Goal: Transaction & Acquisition: Subscribe to service/newsletter

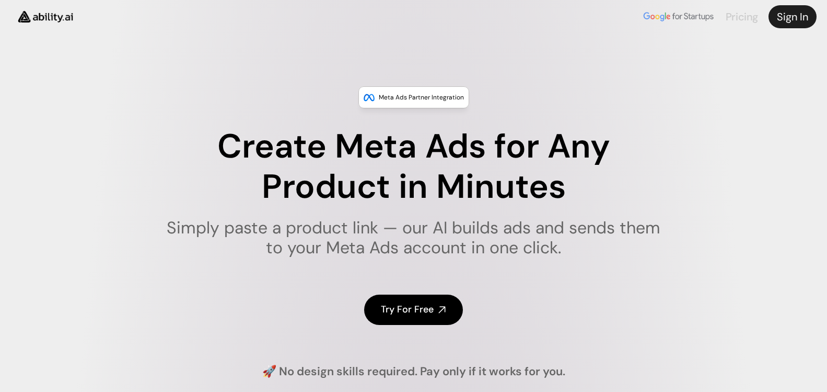
click at [744, 18] on link "Pricing" at bounding box center [742, 17] width 32 height 14
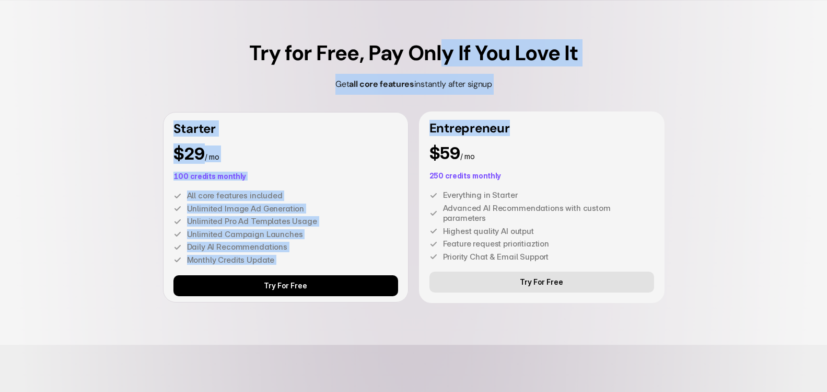
drag, startPoint x: 440, startPoint y: 52, endPoint x: 614, endPoint y: 43, distance: 174.8
click at [604, 45] on div "Try for Free, Pay Only If You Love It Get all core features instantly after sig…" at bounding box center [413, 173] width 827 height 344
click at [563, 62] on h5 "Try for Free, Pay Only If You Love It" at bounding box center [413, 52] width 329 height 21
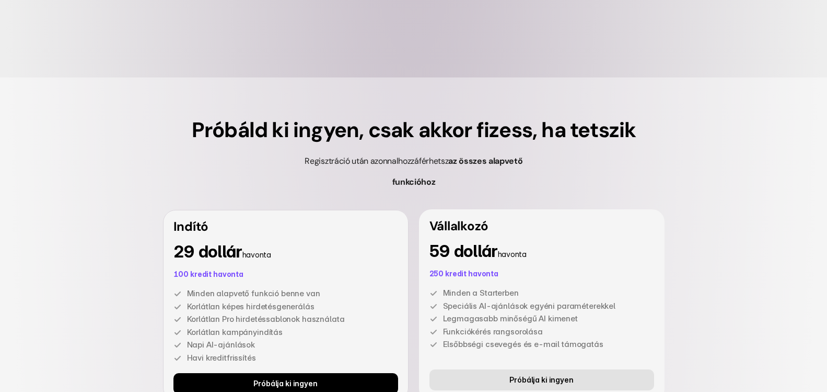
scroll to position [2997, 0]
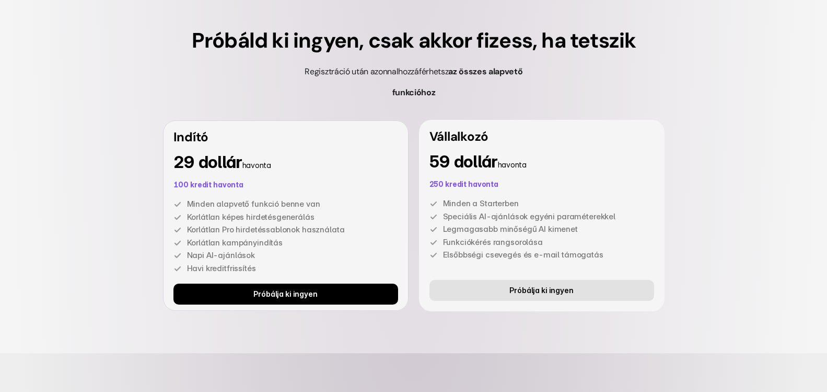
click at [323, 304] on link "Próbálja ki ingyen" at bounding box center [286, 293] width 225 height 21
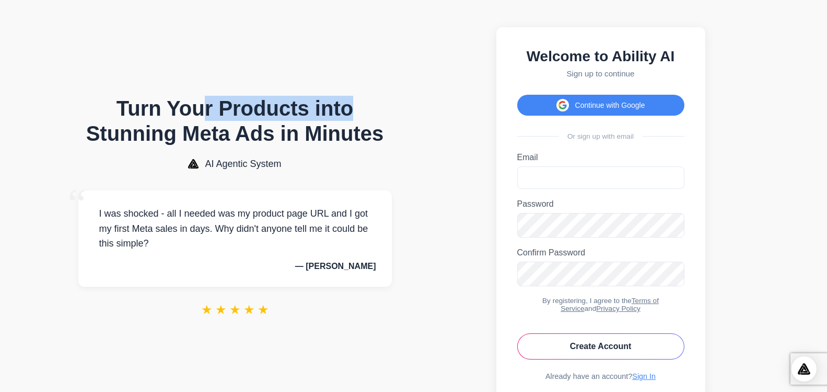
drag, startPoint x: 215, startPoint y: 116, endPoint x: 399, endPoint y: 128, distance: 184.9
click at [399, 128] on section "Turn Your Products into Stunning Meta Ads in Minutes AI Agentic System “ I was …" at bounding box center [235, 213] width 374 height 407
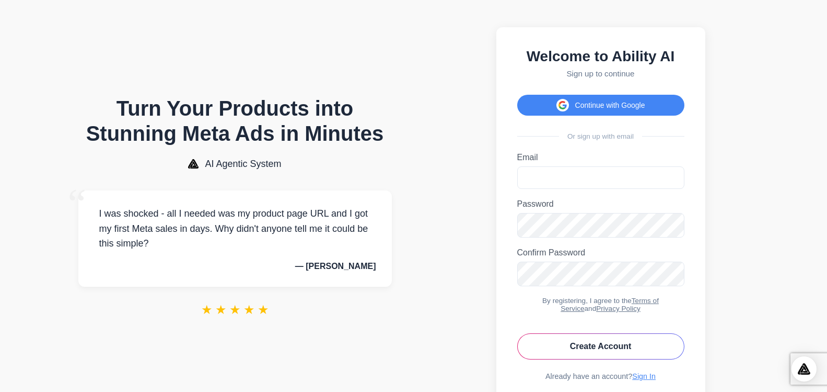
click at [409, 153] on section "Turn Your Products into Stunning Meta Ads in Minutes AI Agentic System “ I was …" at bounding box center [235, 213] width 374 height 407
click at [647, 111] on button "Continue with Google" at bounding box center [600, 105] width 167 height 21
